Goal: Check status: Check status

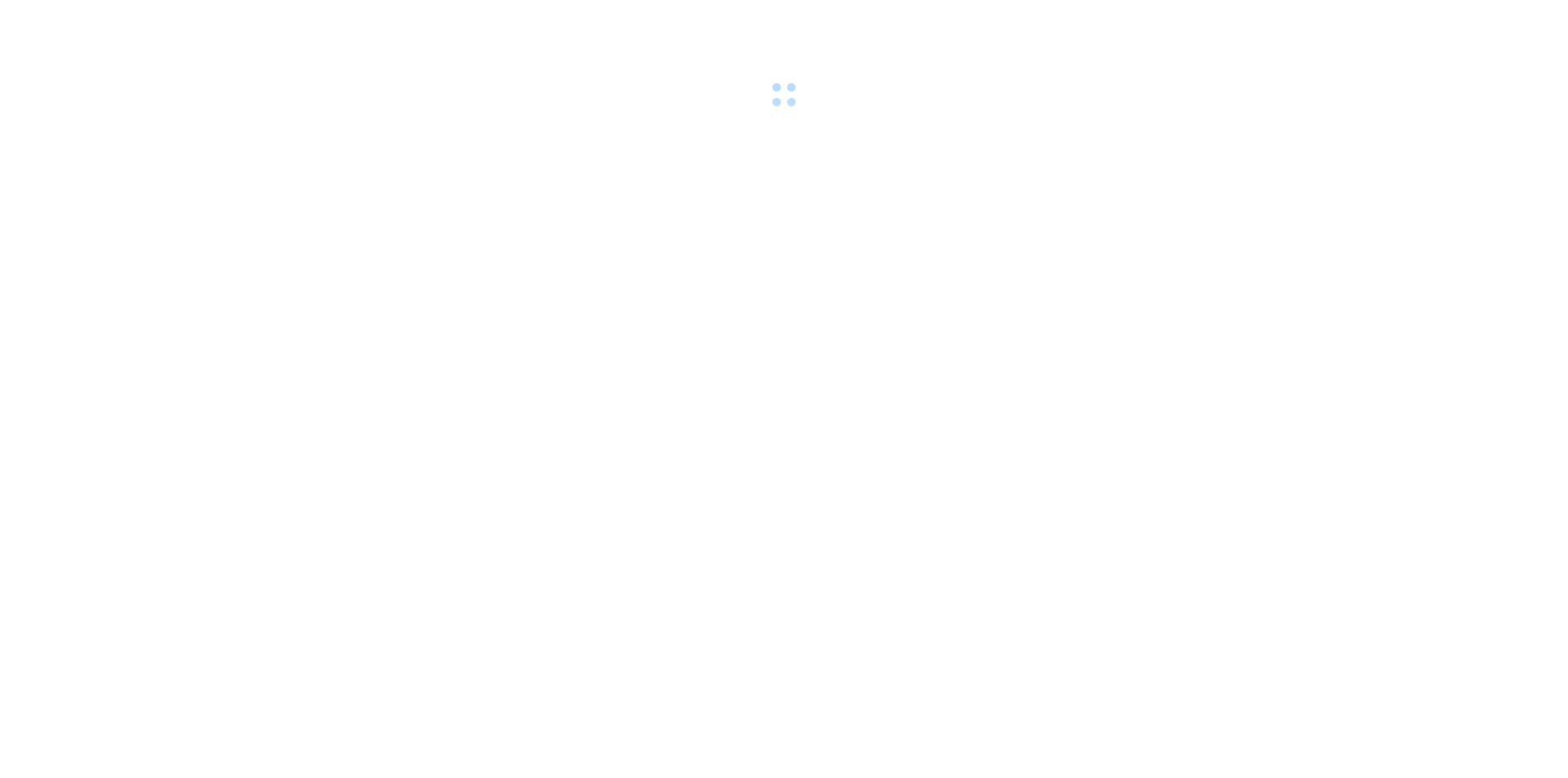
drag, startPoint x: 0, startPoint y: 0, endPoint x: 555, endPoint y: 350, distance: 656.1
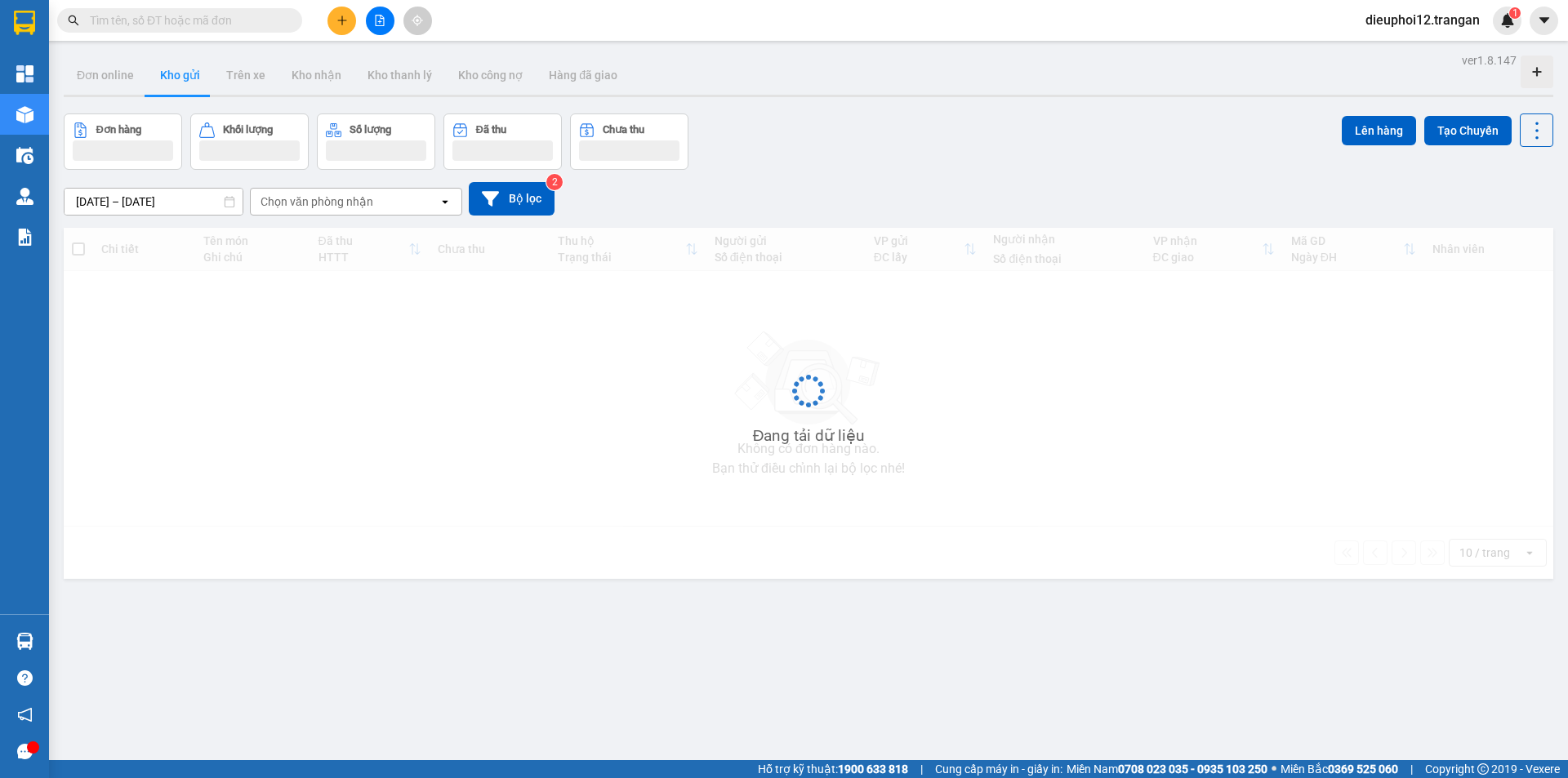
drag, startPoint x: 0, startPoint y: 0, endPoint x: 555, endPoint y: 350, distance: 656.1
click at [555, 350] on div "Đang tải dữ liệu" at bounding box center [808, 403] width 1490 height 351
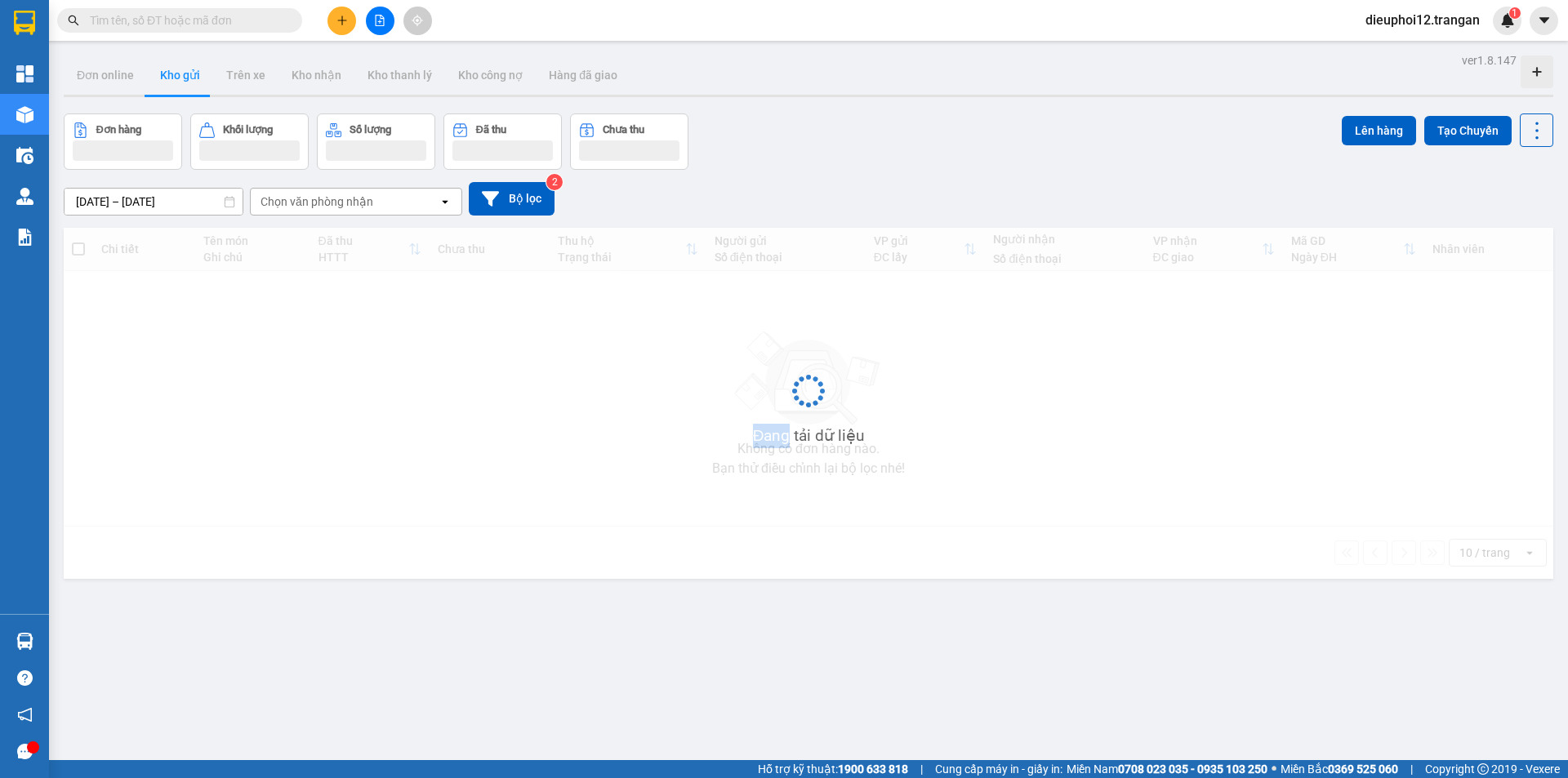
click at [555, 348] on div "Đang tải dữ liệu" at bounding box center [808, 403] width 1490 height 351
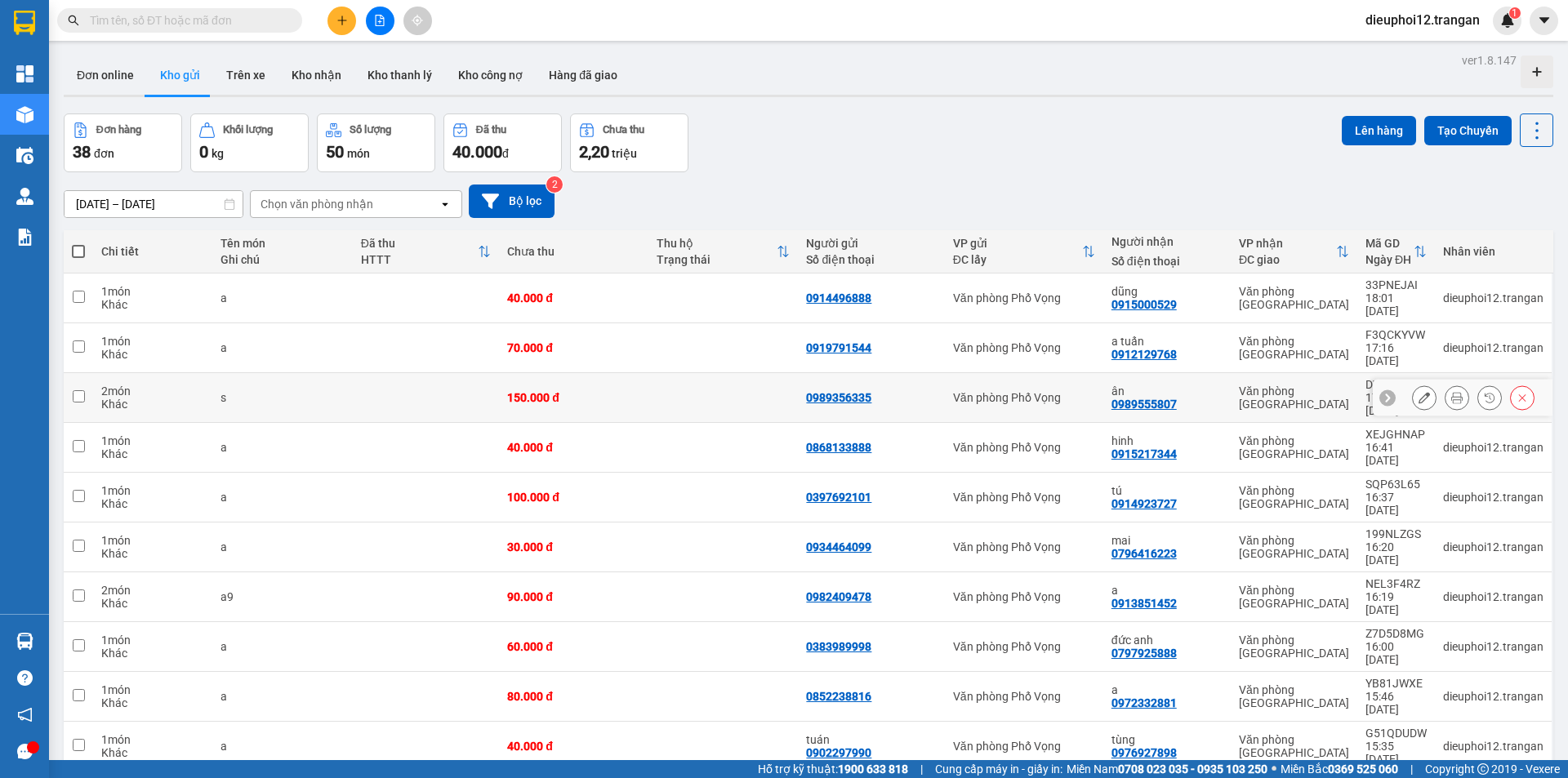
click at [557, 373] on td "150.000 đ" at bounding box center [574, 397] width 150 height 50
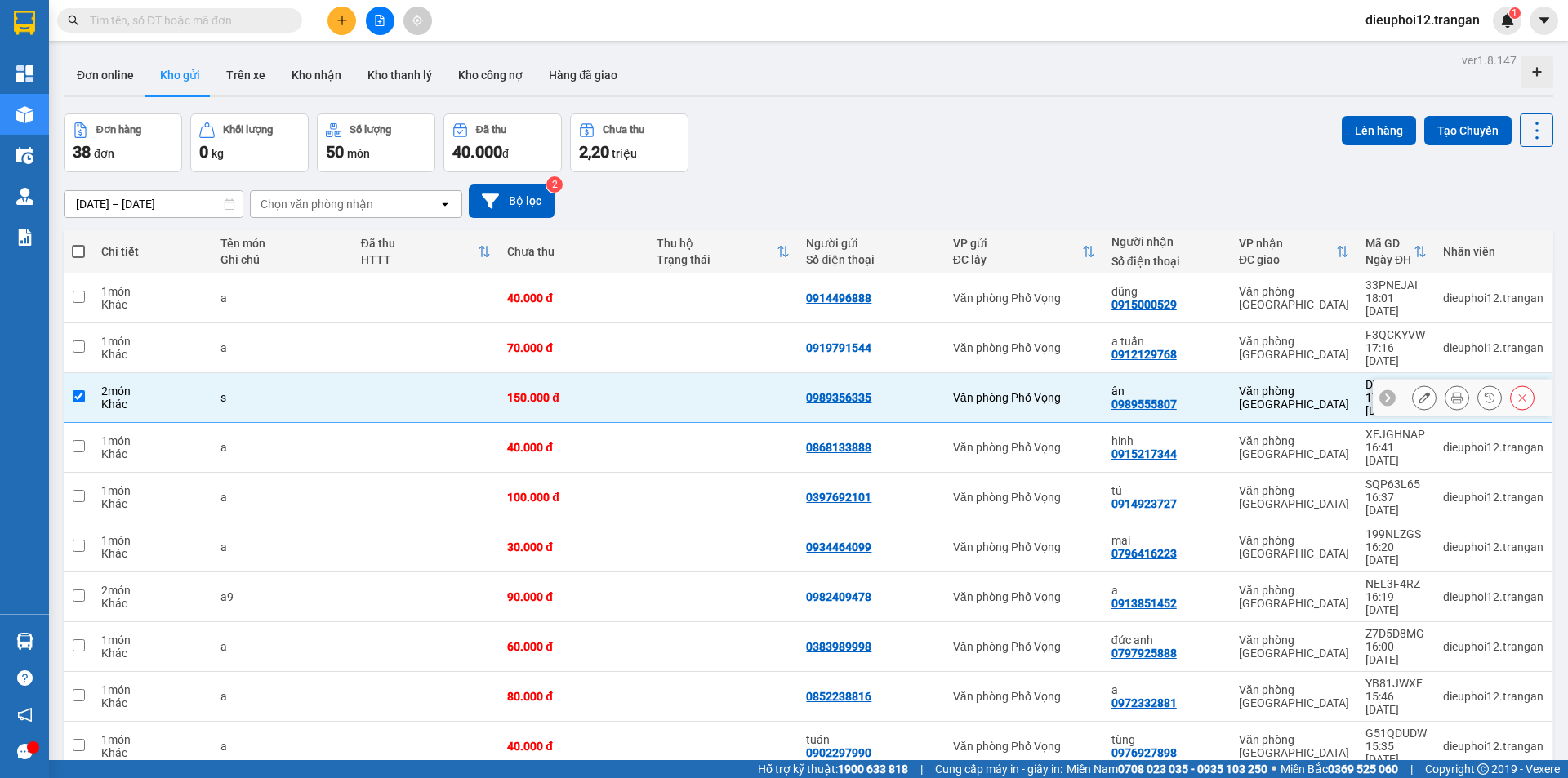
click at [557, 373] on td "150.000 đ" at bounding box center [574, 397] width 150 height 50
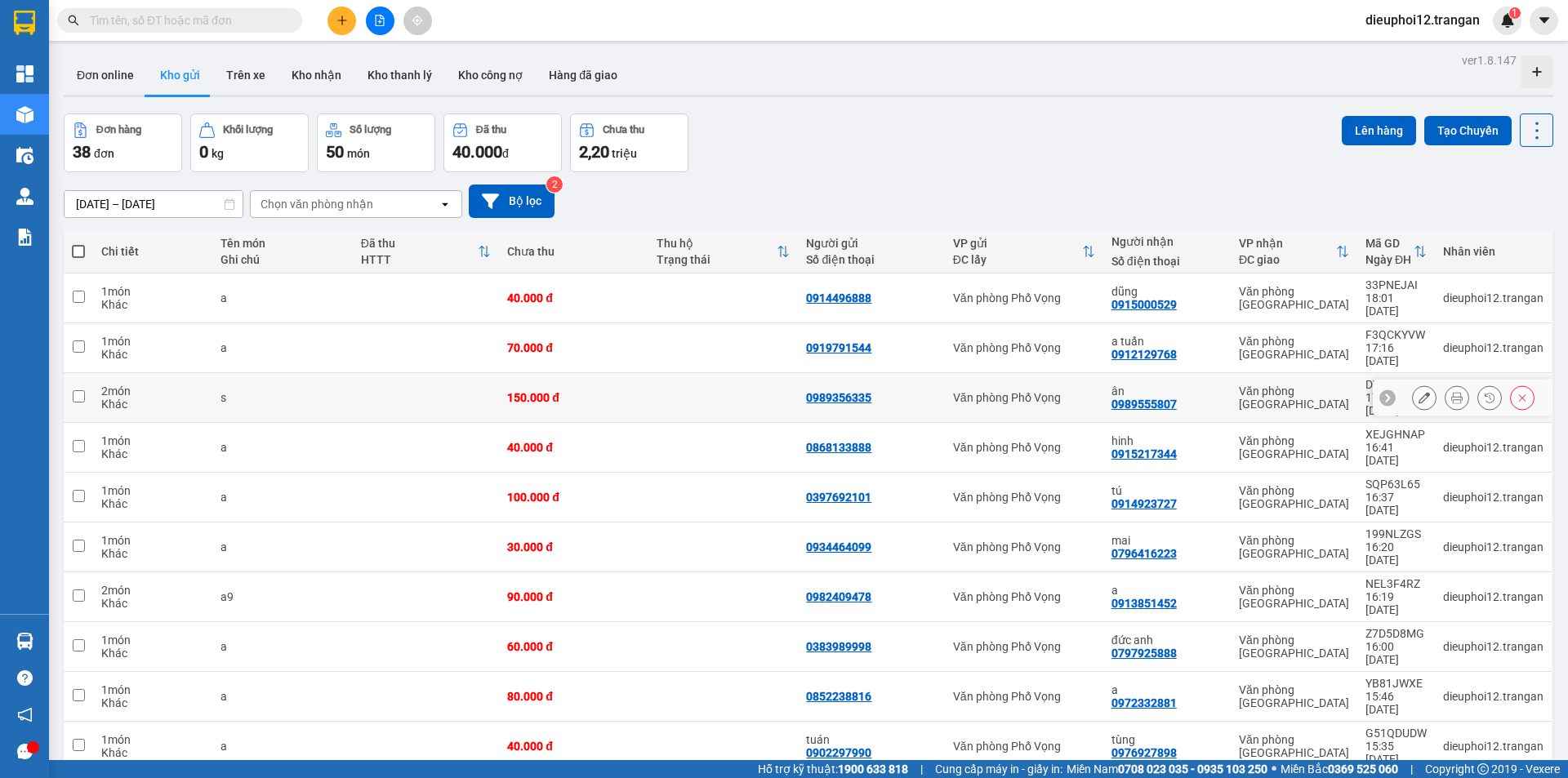
click at [558, 373] on td "150.000 đ" at bounding box center [574, 397] width 150 height 50
checkbox input "false"
drag, startPoint x: 803, startPoint y: 283, endPoint x: 813, endPoint y: 278, distance: 11.2
click at [805, 282] on td "0914496888" at bounding box center [871, 298] width 146 height 50
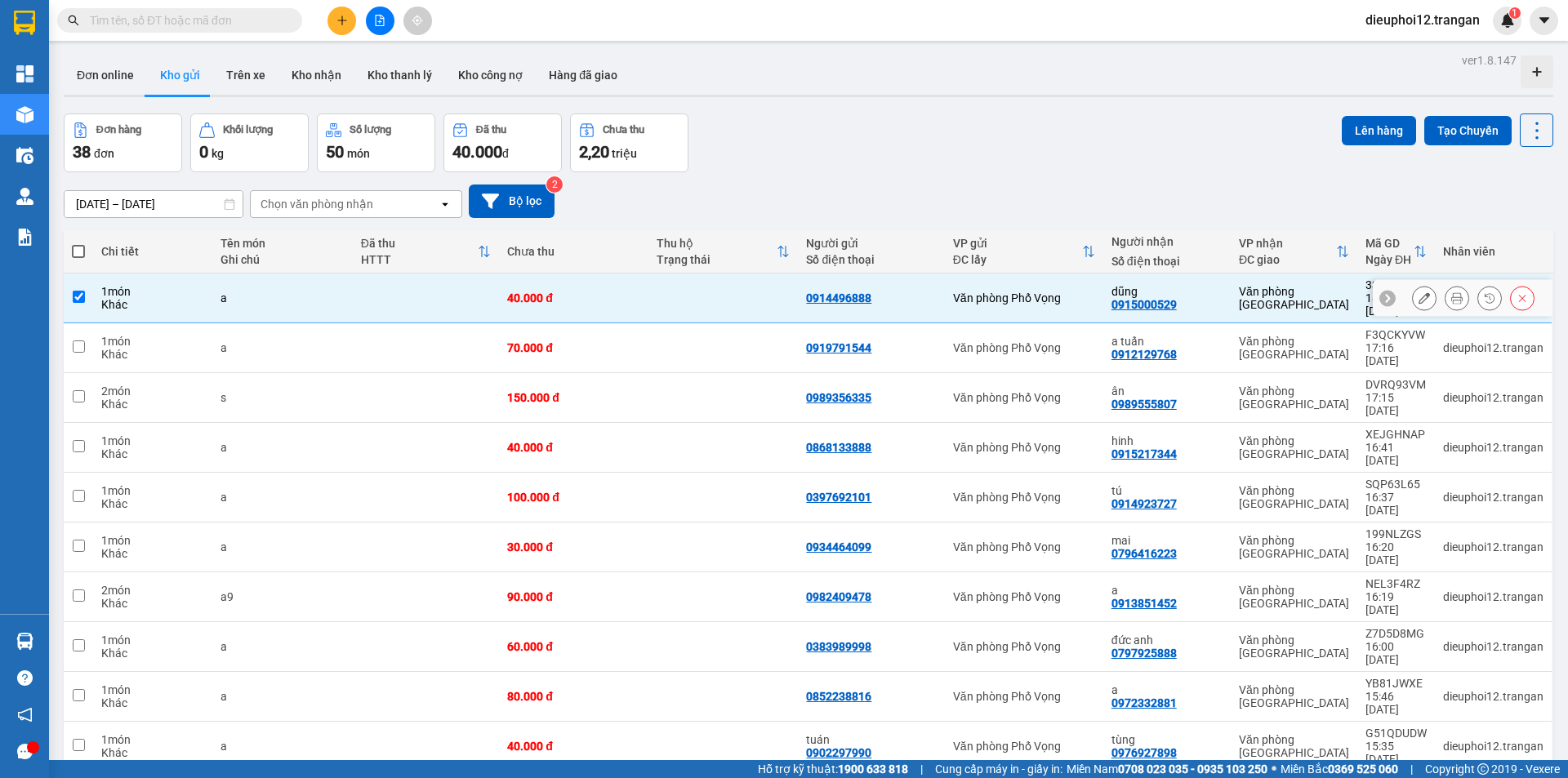
click at [820, 288] on td "0914496888" at bounding box center [871, 298] width 146 height 50
click at [818, 291] on div "0914496888" at bounding box center [839, 298] width 65 height 13
click at [817, 291] on div "0914496888" at bounding box center [839, 298] width 65 height 13
checkbox input "false"
